Goal: Task Accomplishment & Management: Use online tool/utility

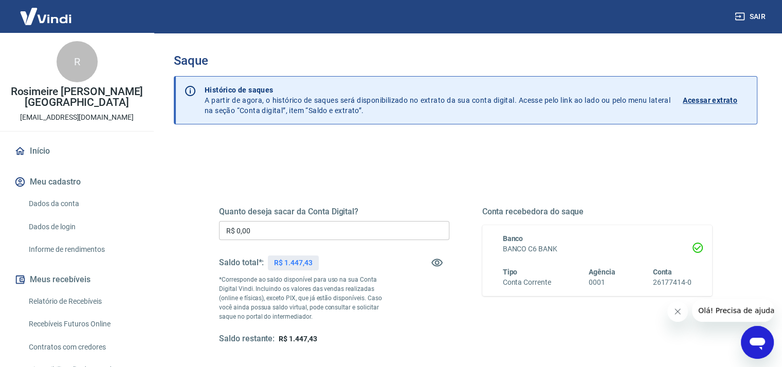
click at [263, 228] on input "R$ 0,00" at bounding box center [334, 230] width 230 height 19
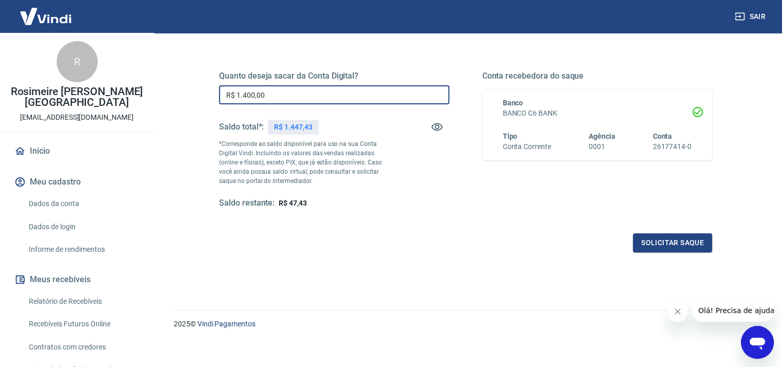
scroll to position [141, 0]
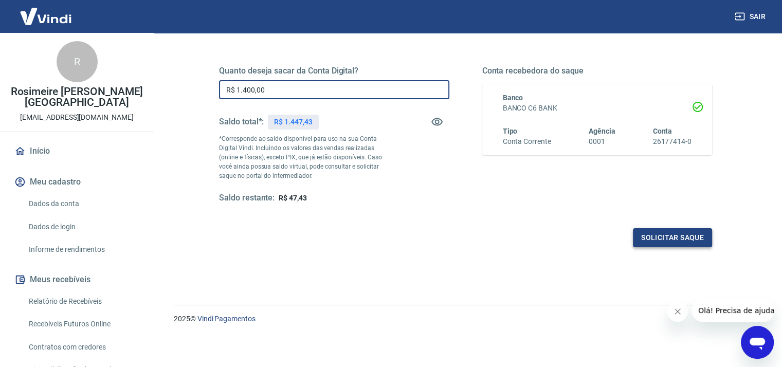
type input "R$ 1.400,00"
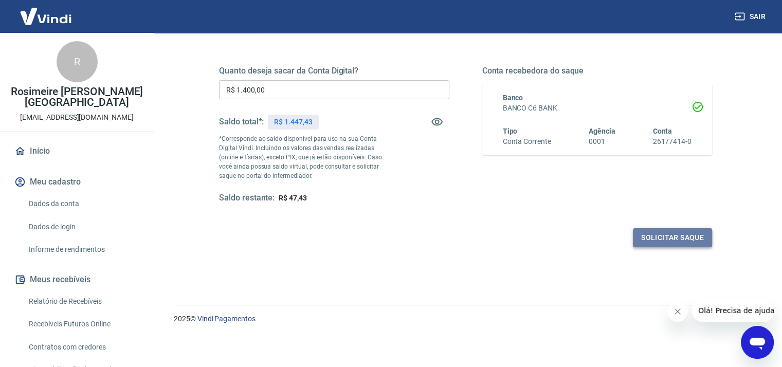
click at [693, 241] on button "Solicitar saque" at bounding box center [672, 237] width 79 height 19
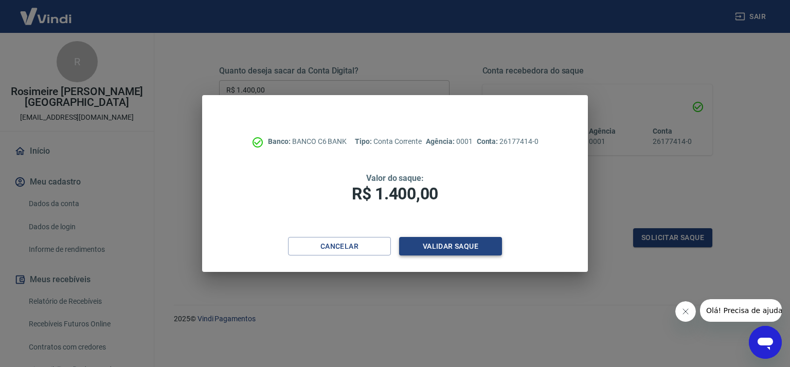
click at [411, 252] on button "Validar saque" at bounding box center [450, 246] width 103 height 19
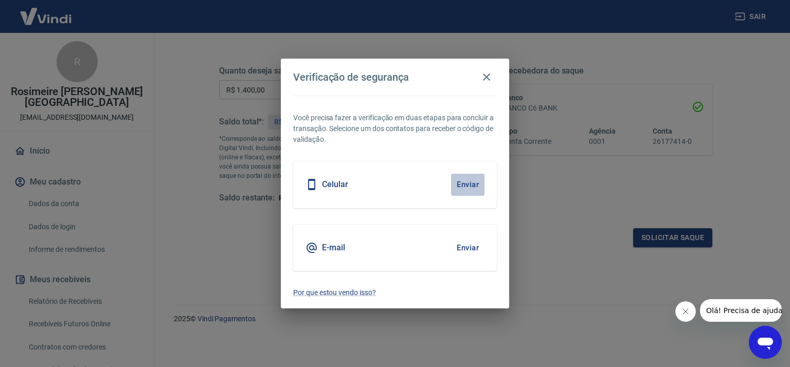
click at [467, 185] on button "Enviar" at bounding box center [467, 185] width 33 height 22
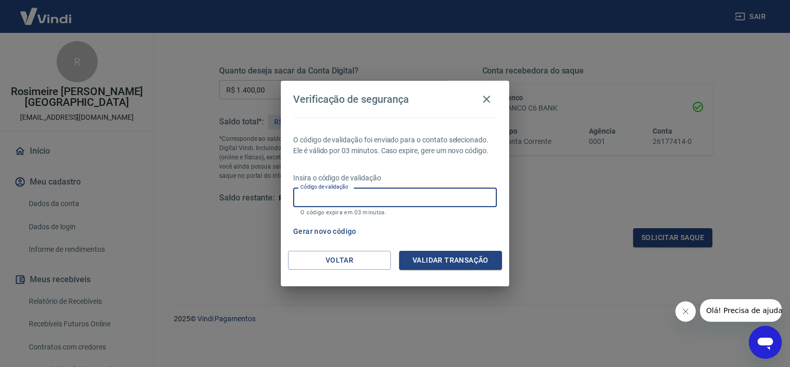
click at [356, 196] on input "Código de validação" at bounding box center [395, 197] width 204 height 19
click at [296, 202] on input "Código de validação" at bounding box center [395, 197] width 204 height 19
click at [679, 316] on button "Fechar mensagem da empresa" at bounding box center [685, 311] width 21 height 21
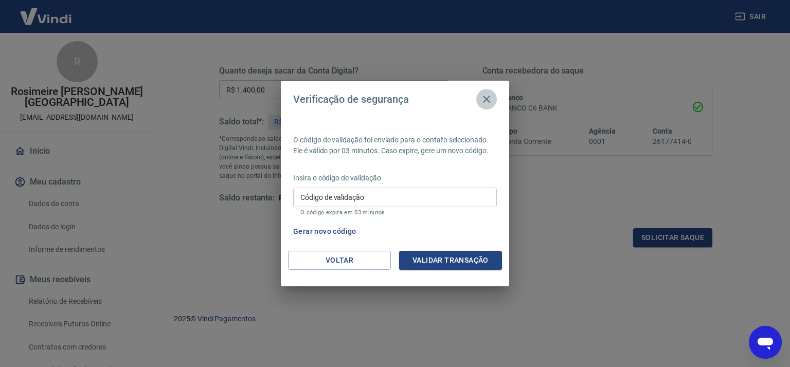
click at [487, 95] on icon "button" at bounding box center [486, 99] width 12 height 12
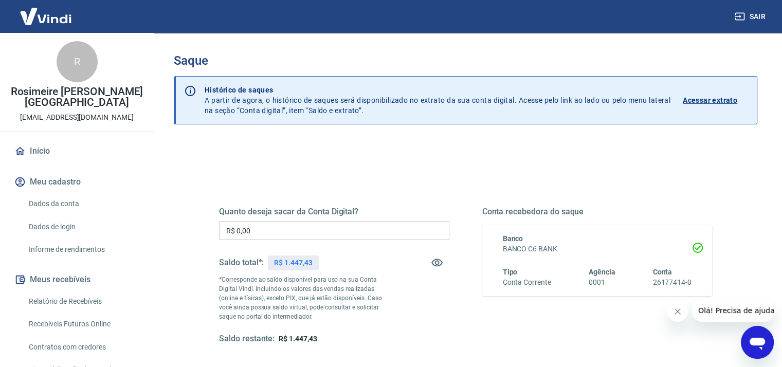
click at [249, 228] on input "R$ 0,00" at bounding box center [334, 230] width 230 height 19
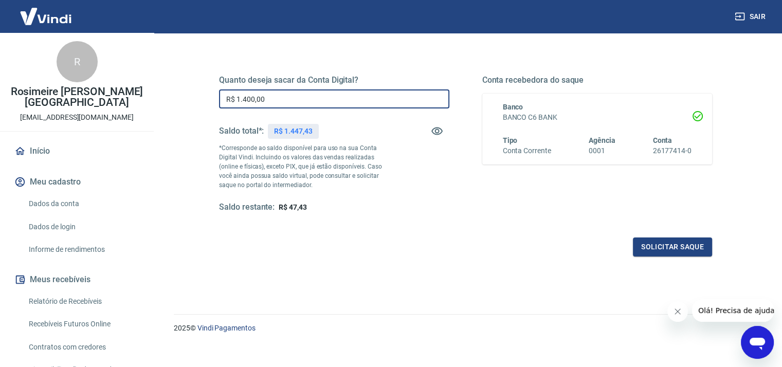
scroll to position [141, 0]
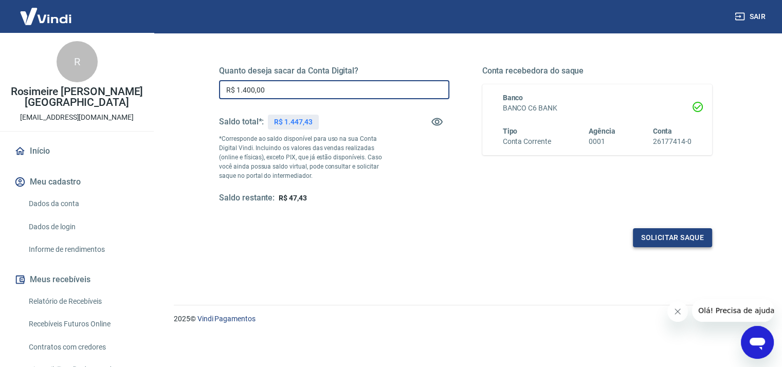
type input "R$ 1.400,00"
click at [673, 237] on button "Solicitar saque" at bounding box center [672, 237] width 79 height 19
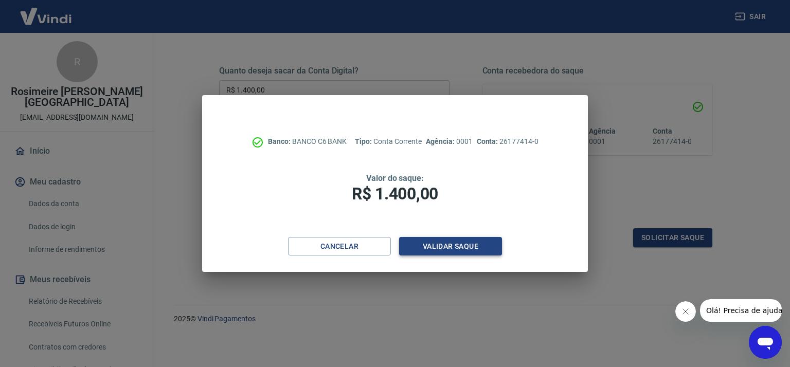
click at [461, 251] on button "Validar saque" at bounding box center [450, 246] width 103 height 19
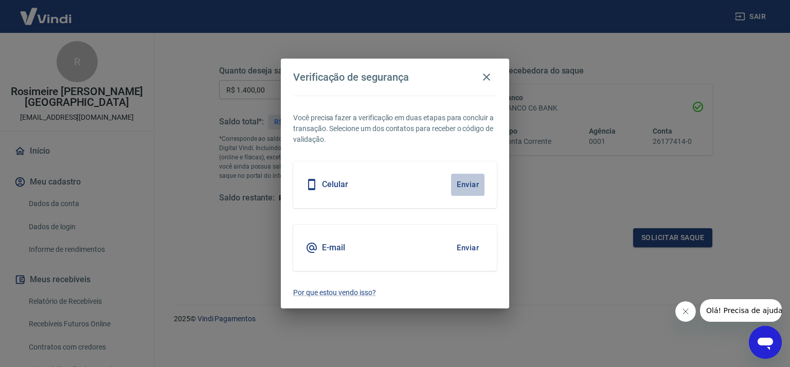
click at [464, 181] on button "Enviar" at bounding box center [467, 185] width 33 height 22
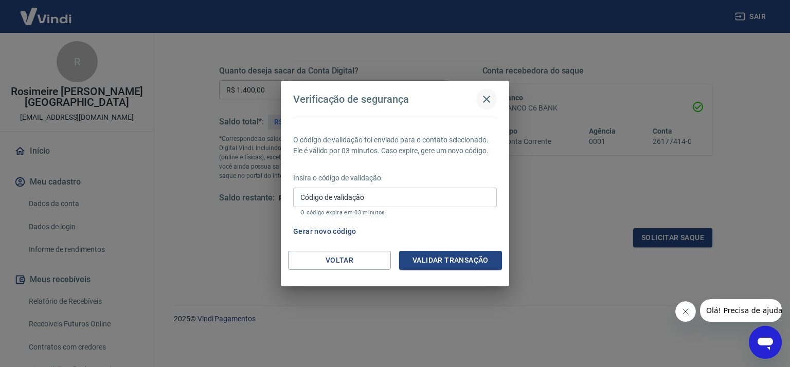
click at [488, 98] on icon "button" at bounding box center [486, 99] width 7 height 7
